Goal: Transaction & Acquisition: Subscribe to service/newsletter

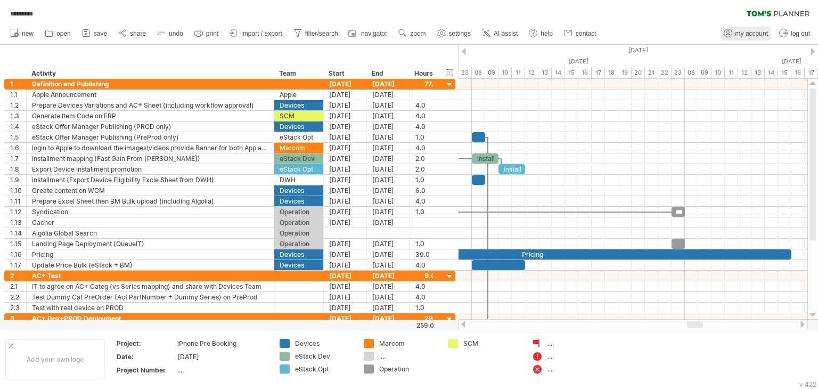
click at [750, 33] on span "my account" at bounding box center [752, 33] width 33 height 7
type input "**********"
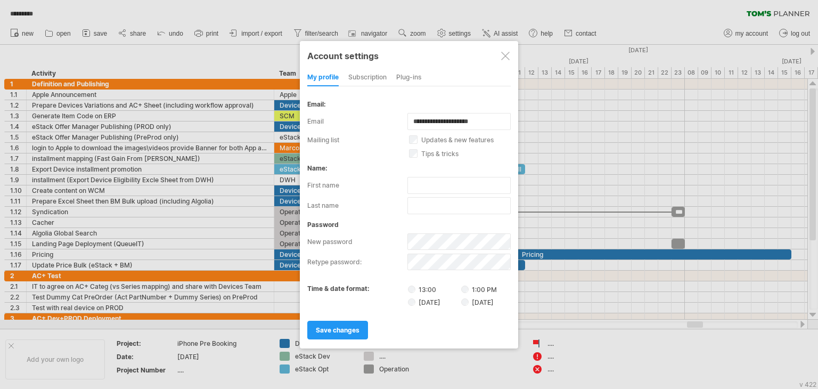
click at [372, 73] on div "subscription" at bounding box center [367, 77] width 38 height 17
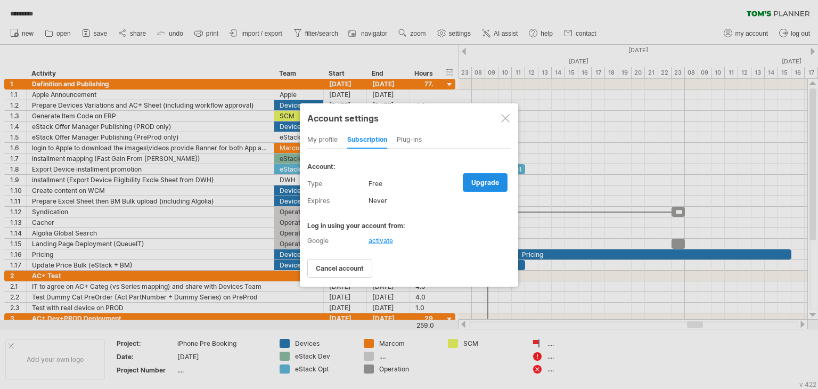
click at [489, 179] on span "upgrade" at bounding box center [486, 183] width 28 height 8
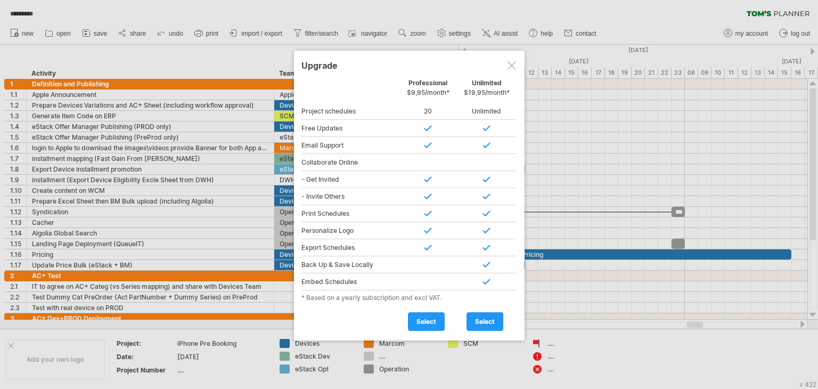
click at [512, 61] on div at bounding box center [512, 65] width 9 height 9
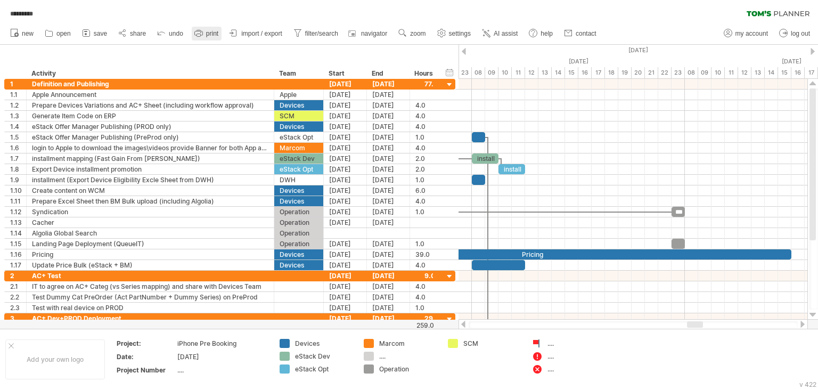
click at [209, 31] on span "print" at bounding box center [212, 33] width 12 height 7
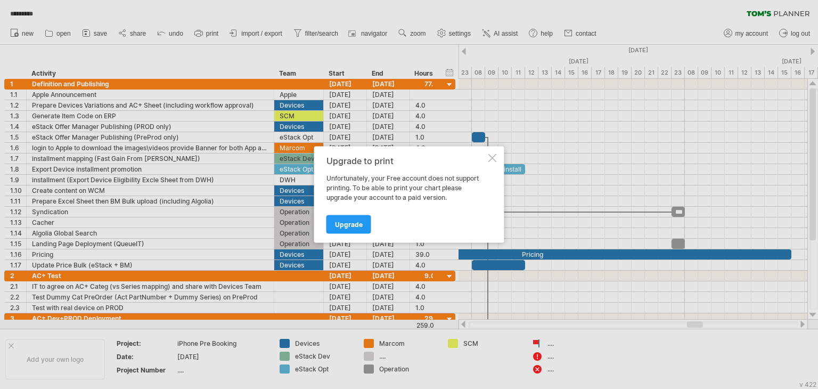
click at [494, 154] on div at bounding box center [493, 158] width 9 height 9
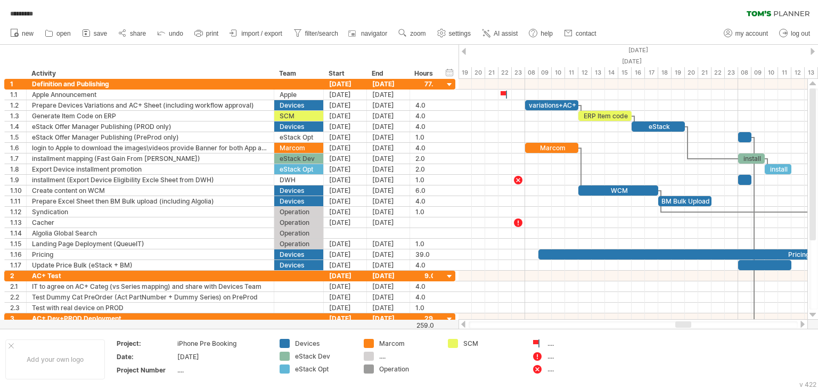
drag, startPoint x: 694, startPoint y: 326, endPoint x: 682, endPoint y: 324, distance: 12.4
click at [682, 324] on div at bounding box center [684, 324] width 16 height 6
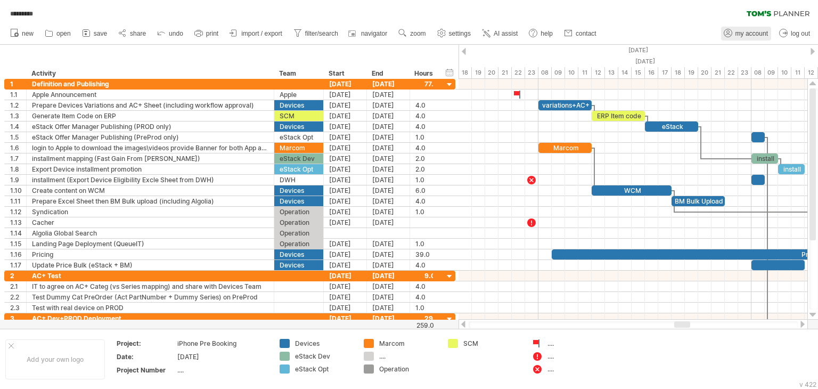
click at [745, 30] on span "my account" at bounding box center [752, 33] width 33 height 7
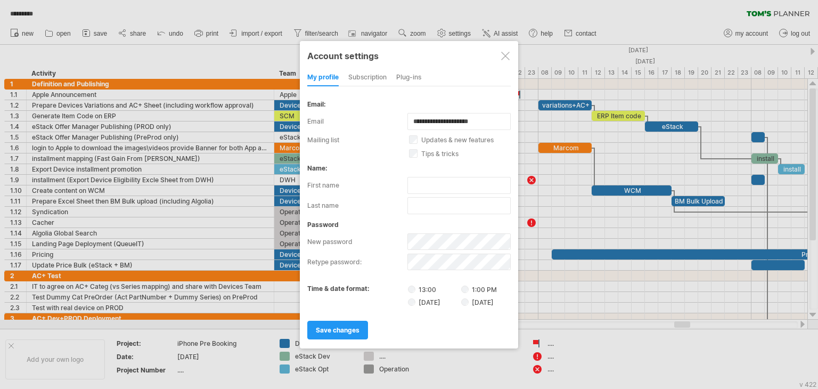
click at [505, 57] on div at bounding box center [505, 56] width 9 height 9
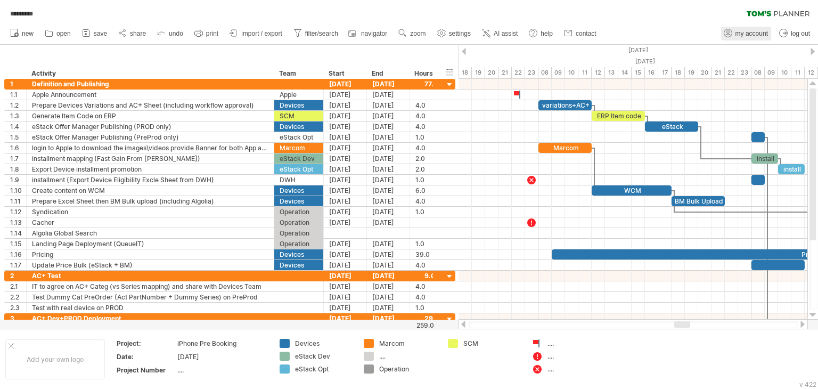
click at [749, 35] on span "my account" at bounding box center [752, 33] width 33 height 7
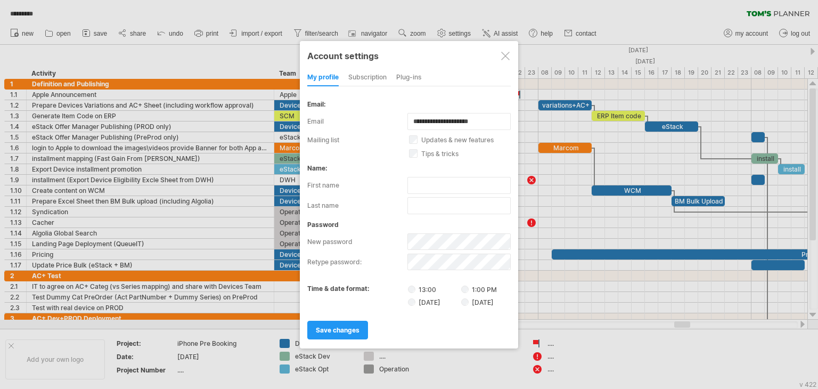
click at [367, 78] on div "subscription" at bounding box center [367, 77] width 38 height 17
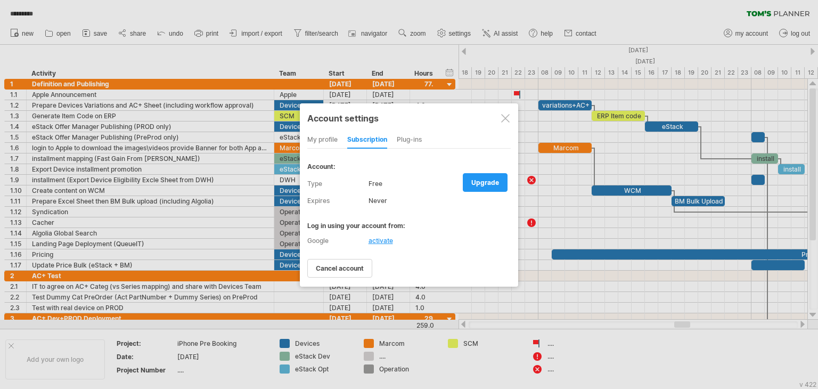
click at [412, 136] on div "Plug-ins" at bounding box center [409, 140] width 25 height 17
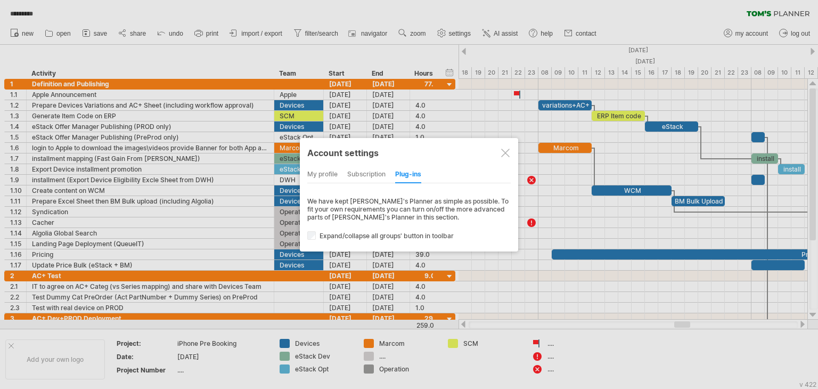
drag, startPoint x: 354, startPoint y: 201, endPoint x: 407, endPoint y: 195, distance: 53.6
click at [407, 195] on div "my profile subscription Plug-ins subscription members charts We have kept [PERS…" at bounding box center [409, 203] width 204 height 74
click at [372, 172] on div "subscription" at bounding box center [366, 174] width 38 height 17
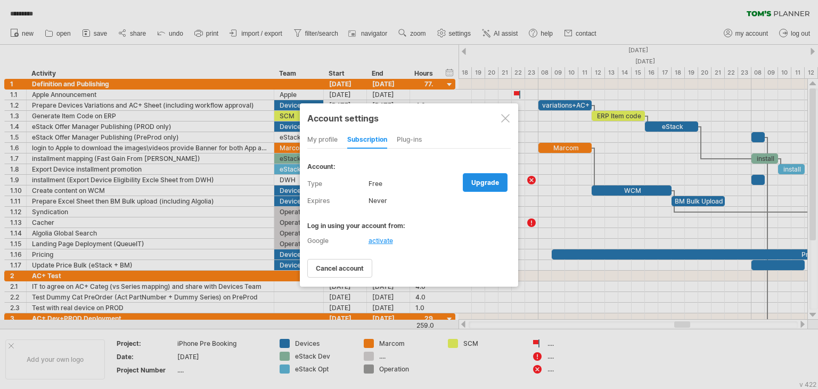
click at [488, 180] on span "upgrade" at bounding box center [486, 183] width 28 height 8
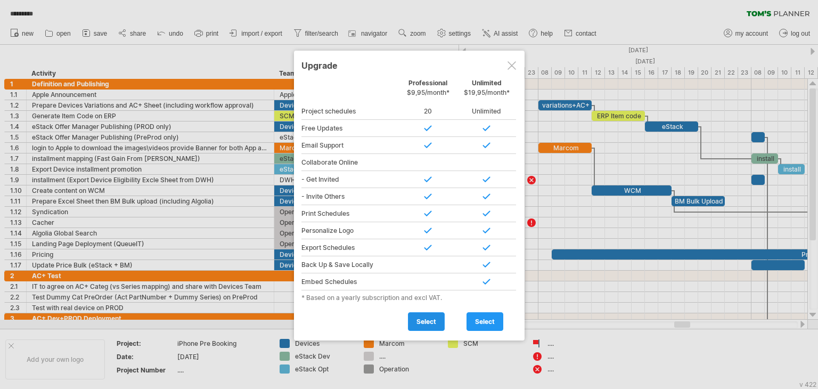
click at [428, 318] on span "select" at bounding box center [427, 322] width 20 height 8
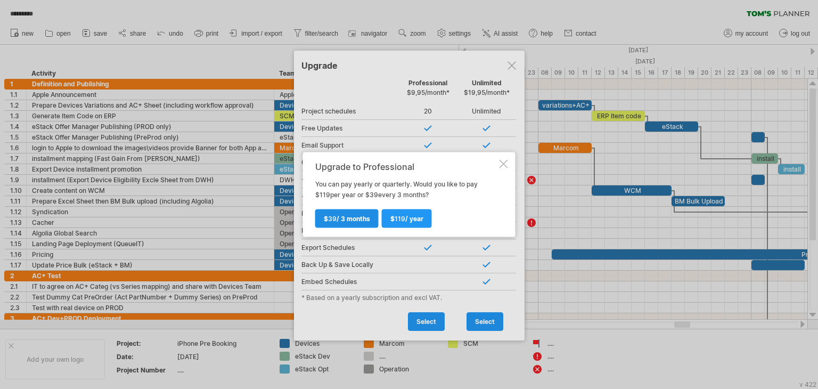
click at [347, 218] on span "$ 39 / 3 months" at bounding box center [347, 219] width 46 height 8
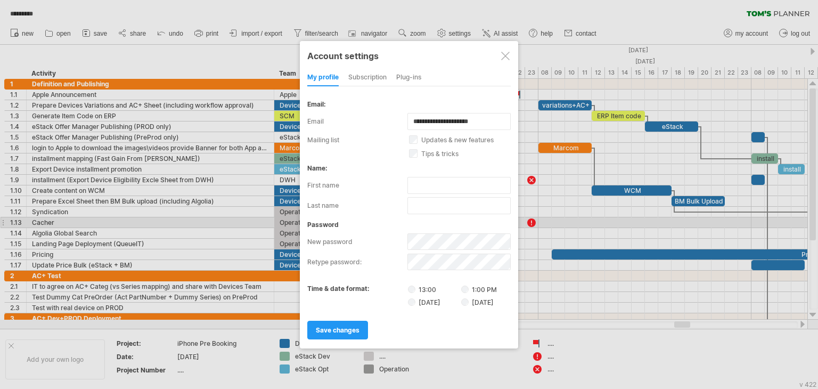
click at [506, 52] on div at bounding box center [505, 56] width 9 height 9
